Goal: Task Accomplishment & Management: Use online tool/utility

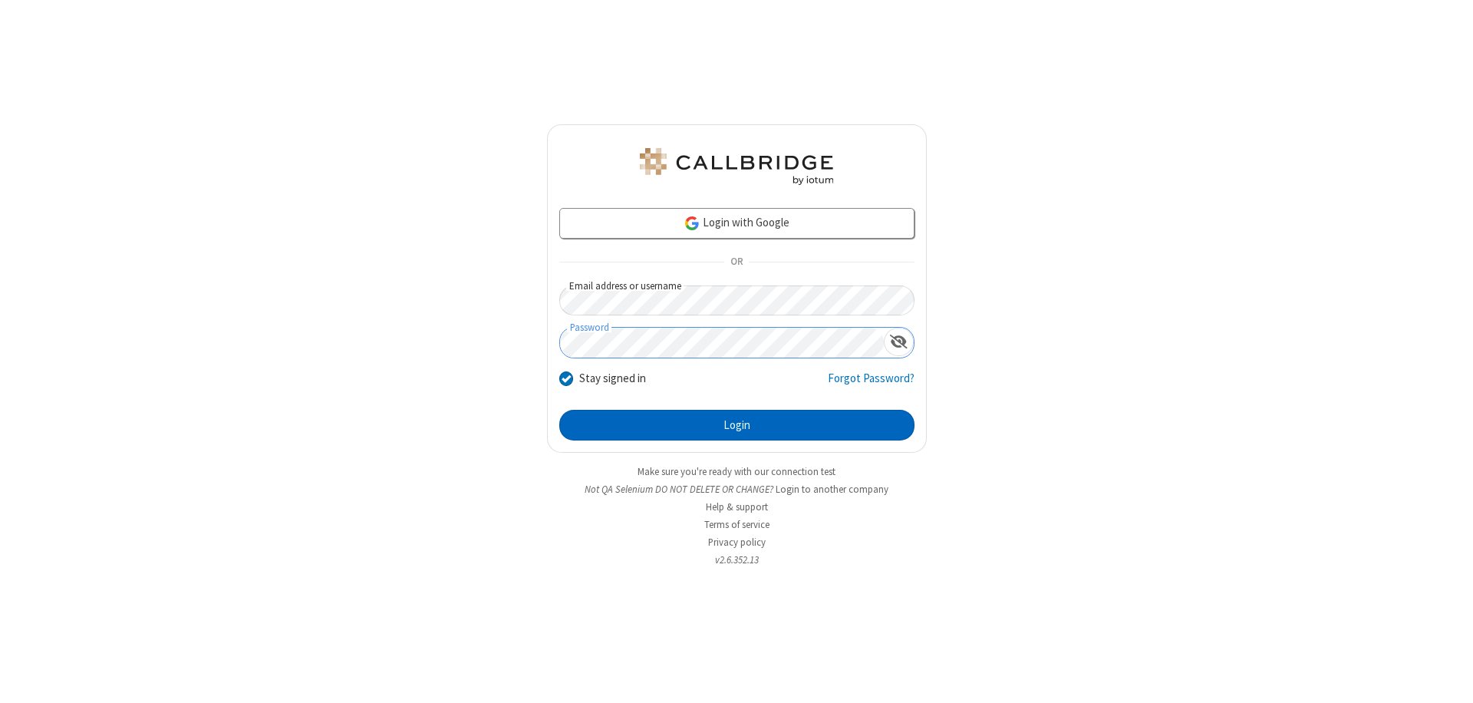
click at [737, 425] on button "Login" at bounding box center [736, 425] width 355 height 31
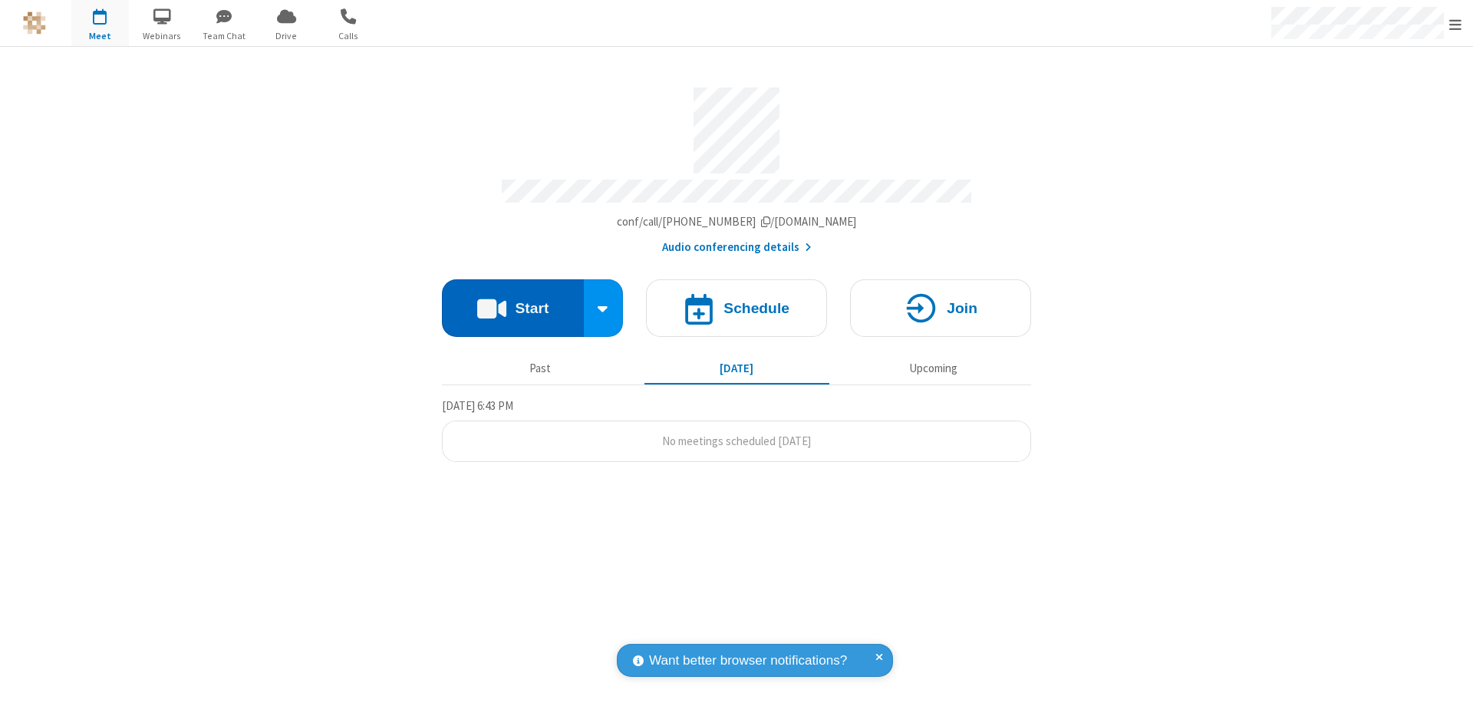
click at [513, 301] on button "Start" at bounding box center [513, 308] width 142 height 58
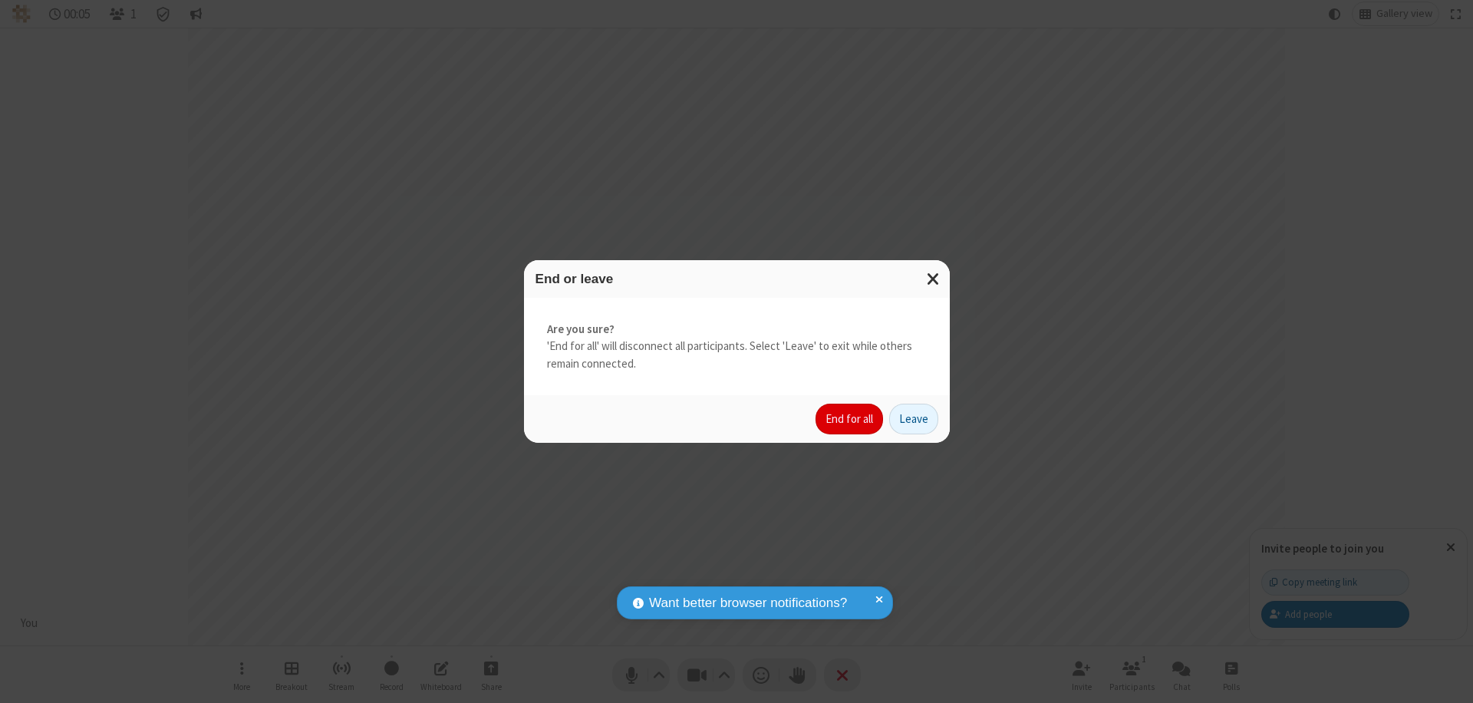
click at [850, 419] on button "End for all" at bounding box center [850, 419] width 68 height 31
